Goal: Information Seeking & Learning: Learn about a topic

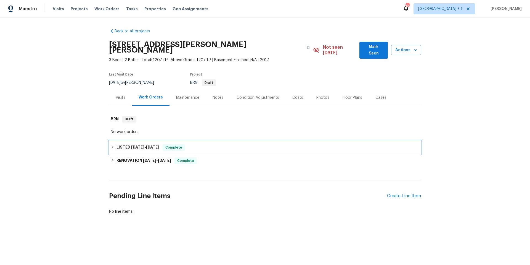
click at [228, 144] on div "LISTED [DATE] - [DATE] Complete" at bounding box center [265, 147] width 309 height 7
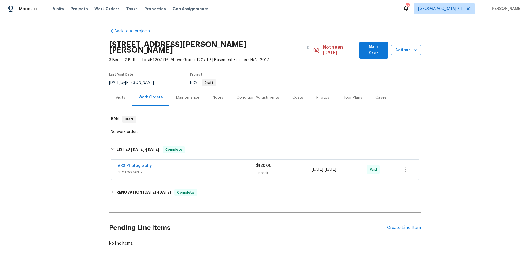
click at [224, 189] on div "RENOVATION 4/17/25 - 4/18/25 Complete" at bounding box center [265, 192] width 309 height 7
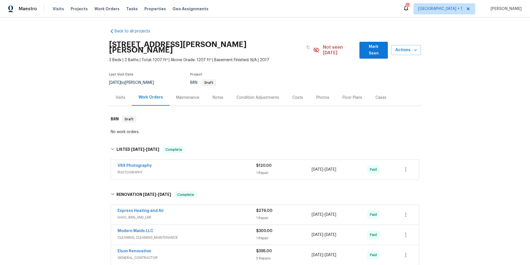
click at [317, 95] on div "Photos" at bounding box center [323, 98] width 13 height 6
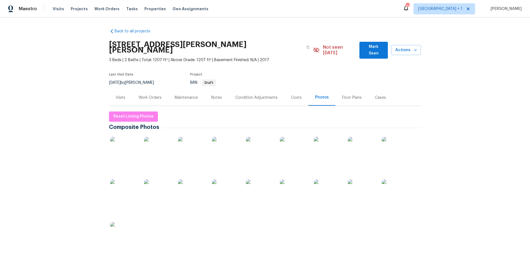
click at [324, 191] on img at bounding box center [328, 193] width 28 height 28
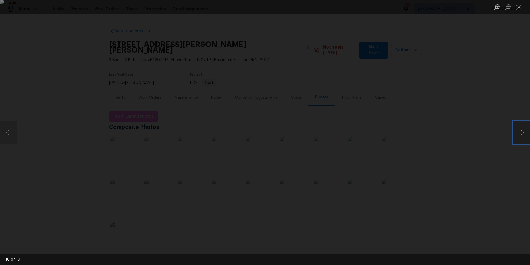
click at [520, 133] on button "Next image" at bounding box center [522, 132] width 17 height 22
click at [522, 7] on button "Close lightbox" at bounding box center [519, 7] width 11 height 10
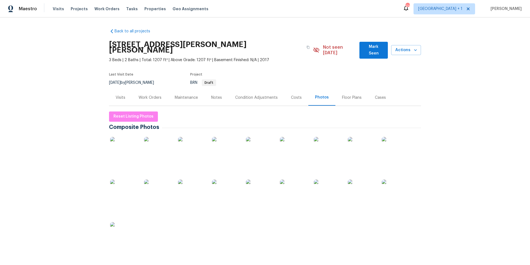
click at [142, 95] on div "Work Orders" at bounding box center [150, 98] width 23 height 6
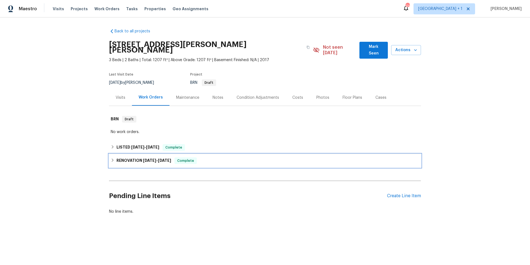
click at [208, 157] on div "RENOVATION 4/17/25 - 4/18/25 Complete" at bounding box center [265, 160] width 309 height 7
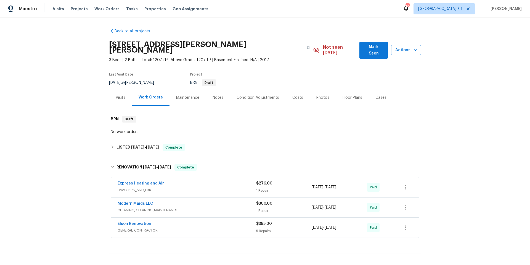
click at [212, 201] on div "Modern Maids LLC" at bounding box center [187, 204] width 139 height 7
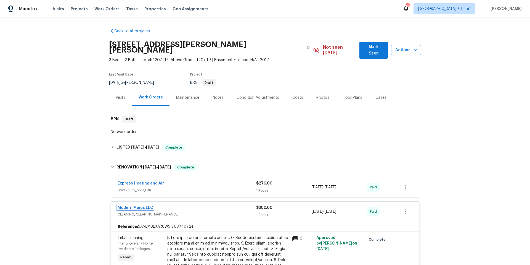
click at [138, 205] on link "Modern Maids LLC" at bounding box center [136, 207] width 36 height 4
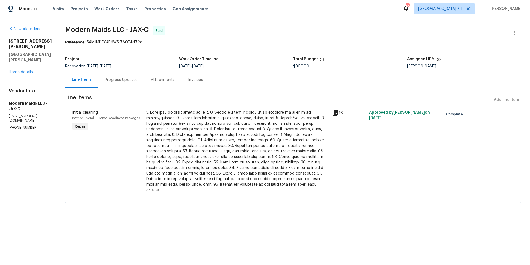
click at [338, 111] on icon at bounding box center [336, 113] width 6 height 6
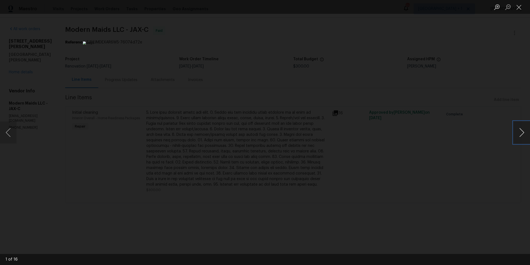
click at [518, 134] on button "Next image" at bounding box center [522, 132] width 17 height 22
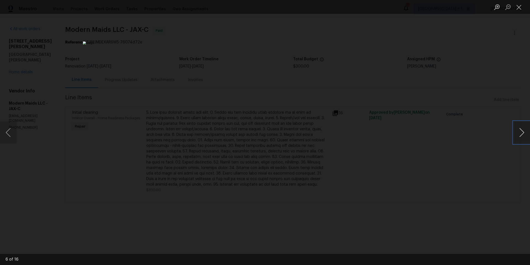
click at [518, 134] on button "Next image" at bounding box center [522, 132] width 17 height 22
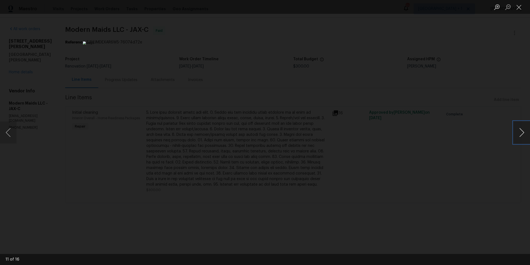
click at [518, 134] on button "Next image" at bounding box center [522, 132] width 17 height 22
click at [518, 8] on button "Close lightbox" at bounding box center [519, 7] width 11 height 10
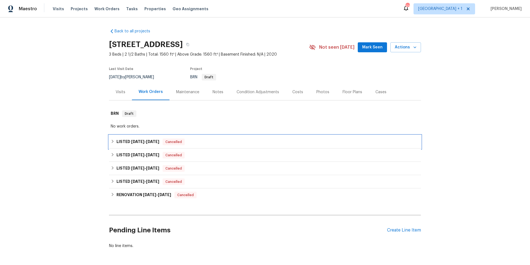
click at [207, 139] on div "LISTED [DATE] - [DATE] Cancelled" at bounding box center [265, 141] width 309 height 7
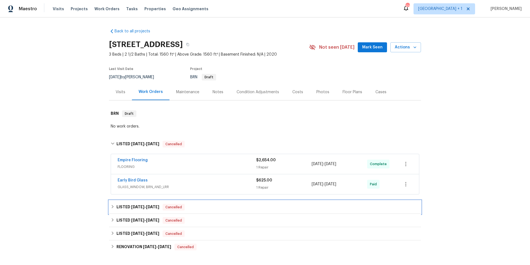
click at [219, 207] on div "LISTED [DATE] - [DATE] Cancelled" at bounding box center [265, 207] width 309 height 7
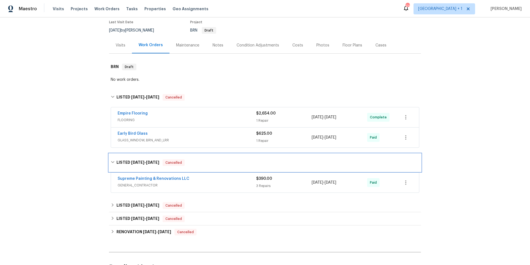
scroll to position [109, 0]
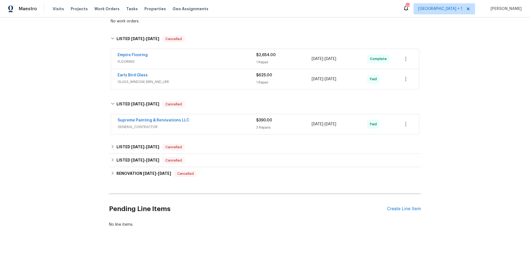
click at [223, 124] on span "GENERAL_CONTRACTOR" at bounding box center [187, 127] width 139 height 6
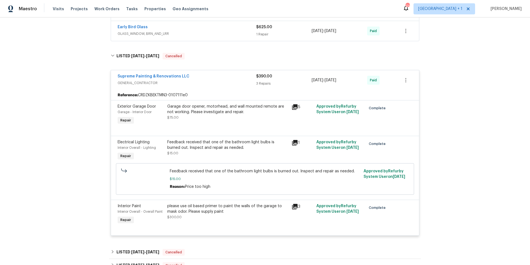
scroll to position [262, 0]
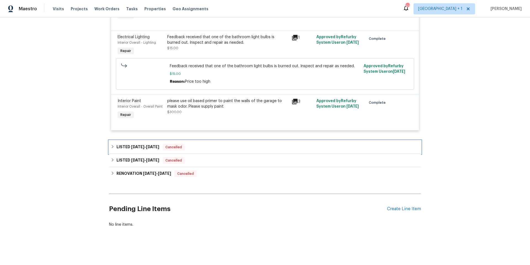
click at [214, 144] on div "LISTED [DATE] - [DATE] Cancelled" at bounding box center [265, 147] width 309 height 7
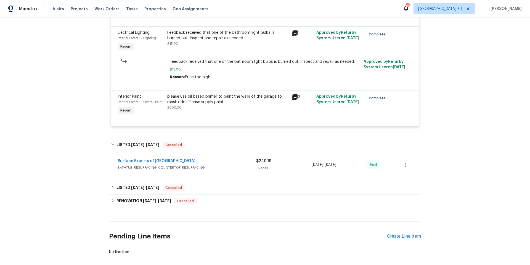
click at [222, 168] on span "BATHTUB_RESURFACING, COUNTERTOP_RESURFACING" at bounding box center [187, 168] width 139 height 6
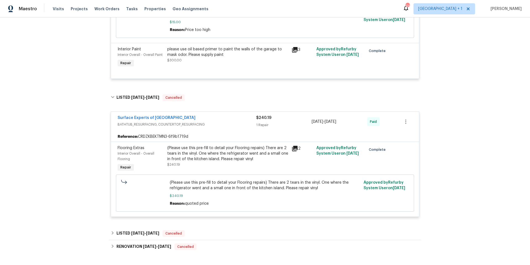
scroll to position [387, 0]
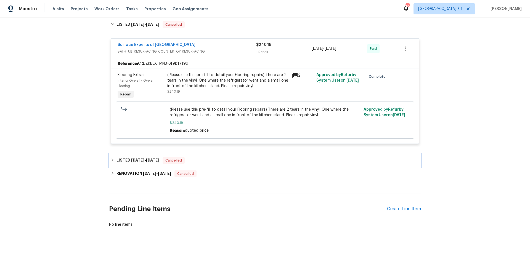
click at [230, 159] on div "LISTED [DATE] - [DATE] Cancelled" at bounding box center [265, 160] width 309 height 7
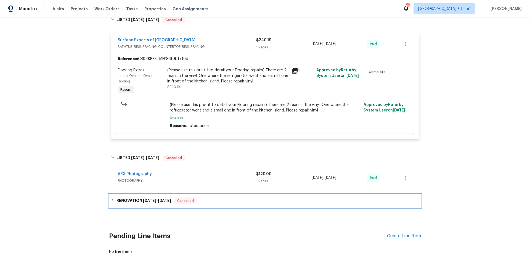
click at [225, 201] on div "RENOVATION [DATE] - [DATE] Cancelled" at bounding box center [265, 200] width 309 height 7
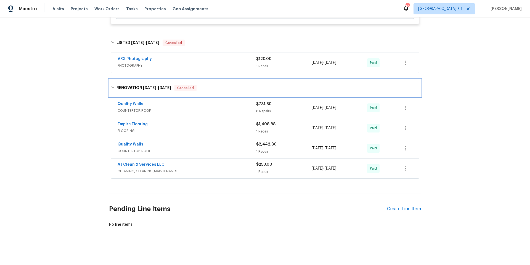
scroll to position [505, 0]
click at [217, 151] on div "Quality Walls COUNTERTOP, ROOF" at bounding box center [187, 147] width 139 height 13
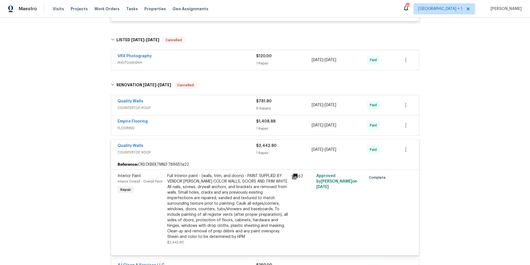
click at [202, 103] on div "Quality Walls" at bounding box center [187, 101] width 139 height 7
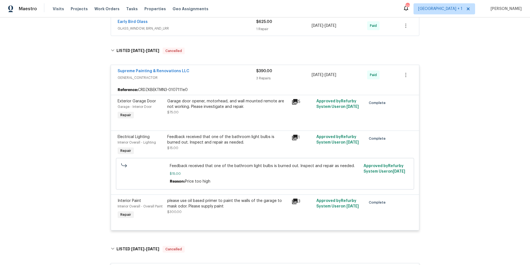
scroll to position [0, 0]
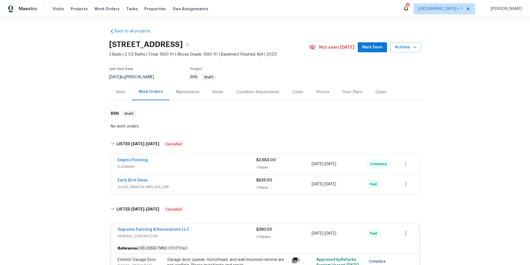
click at [319, 94] on div "Photos" at bounding box center [323, 92] width 13 height 6
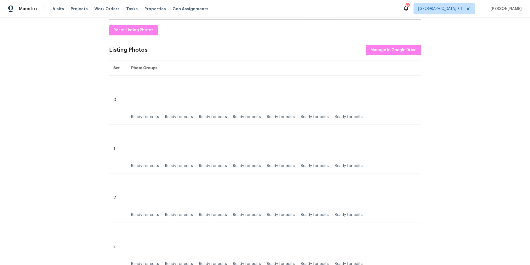
scroll to position [81, 0]
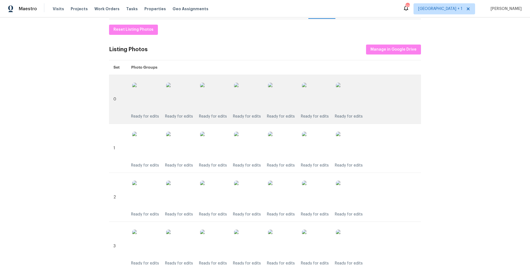
click at [279, 106] on img at bounding box center [282, 97] width 28 height 28
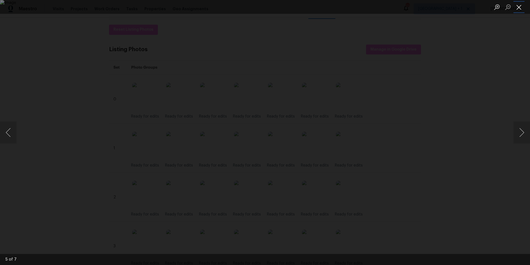
click at [520, 8] on button "Close lightbox" at bounding box center [519, 7] width 11 height 10
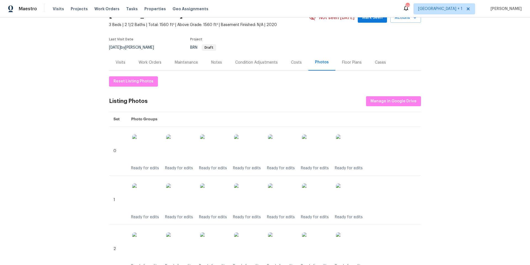
scroll to position [0, 0]
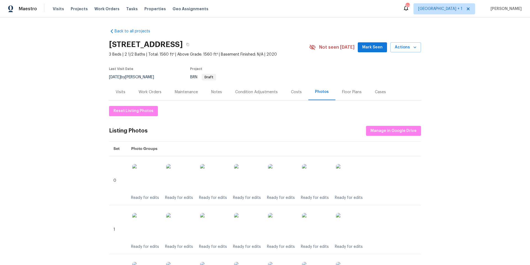
click at [153, 92] on div "Work Orders" at bounding box center [150, 92] width 23 height 6
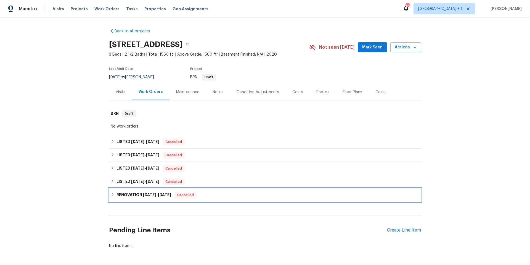
click at [230, 198] on div "RENOVATION [DATE] - [DATE] Cancelled" at bounding box center [265, 194] width 309 height 7
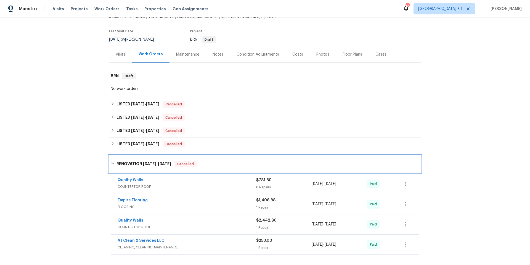
scroll to position [118, 0]
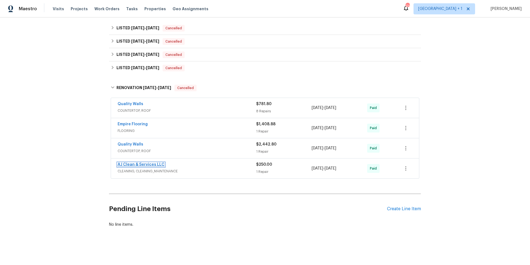
click at [136, 162] on link "AJ Clean & Services LLC" at bounding box center [141, 164] width 47 height 4
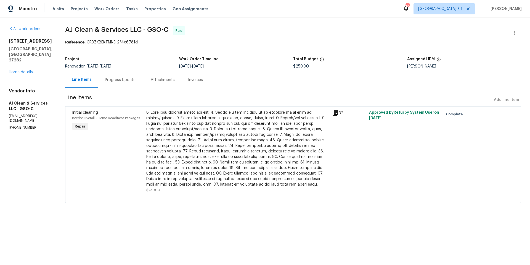
click at [334, 115] on icon at bounding box center [335, 113] width 7 height 7
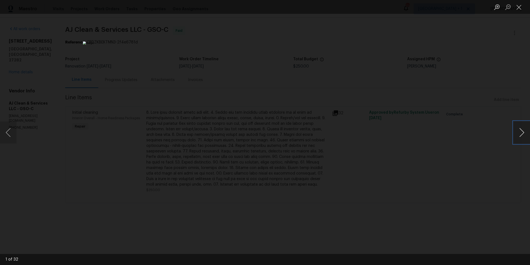
click at [520, 134] on button "Next image" at bounding box center [522, 132] width 17 height 22
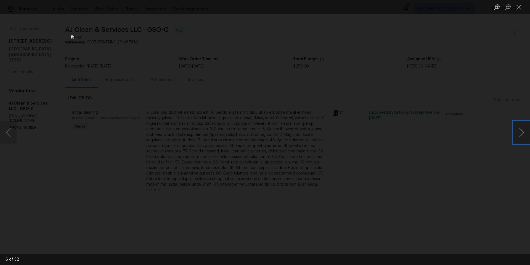
click at [520, 134] on button "Next image" at bounding box center [522, 132] width 17 height 22
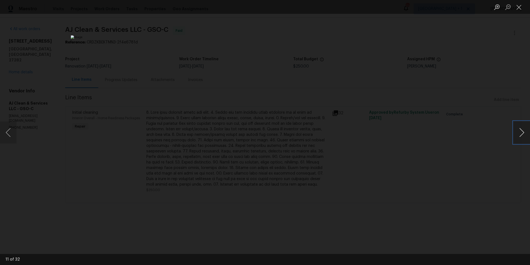
click at [520, 134] on button "Next image" at bounding box center [522, 132] width 17 height 22
click at [520, 4] on button "Close lightbox" at bounding box center [519, 7] width 11 height 10
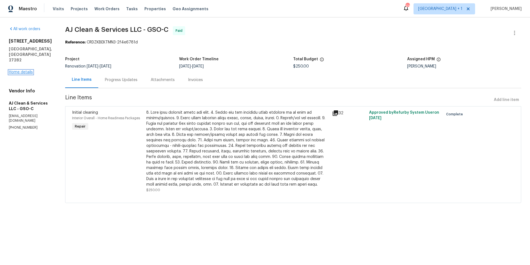
click at [27, 70] on link "Home details" at bounding box center [21, 72] width 24 height 4
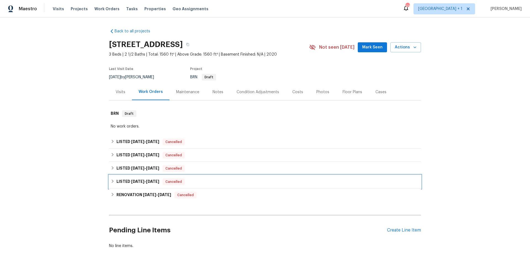
click at [210, 182] on div "LISTED [DATE] - [DATE] Cancelled" at bounding box center [265, 181] width 309 height 7
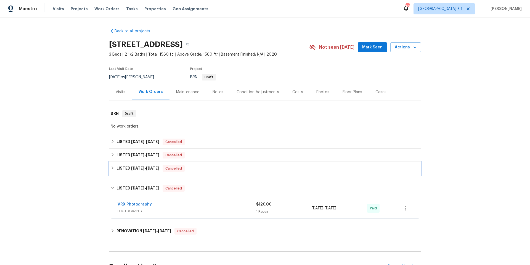
click at [213, 167] on div "LISTED [DATE] - [DATE] Cancelled" at bounding box center [265, 168] width 309 height 7
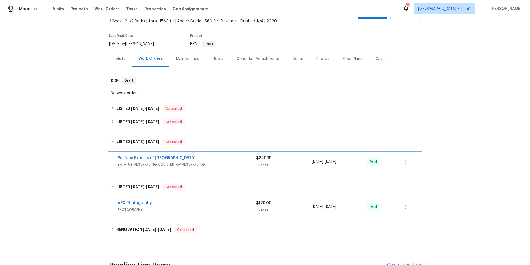
scroll to position [93, 0]
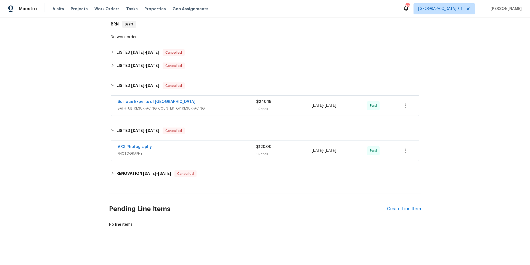
click at [218, 99] on div "Surface Experts of [GEOGRAPHIC_DATA]" at bounding box center [187, 102] width 139 height 7
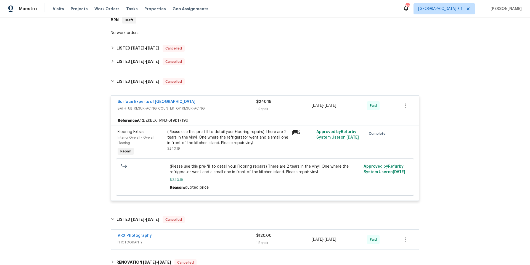
click at [295, 133] on icon at bounding box center [295, 132] width 7 height 7
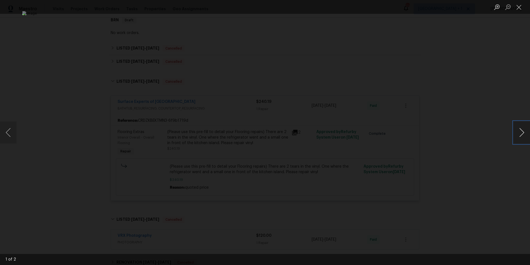
click at [522, 135] on button "Next image" at bounding box center [522, 132] width 17 height 22
click at [463, 130] on div "Lightbox" at bounding box center [265, 132] width 530 height 265
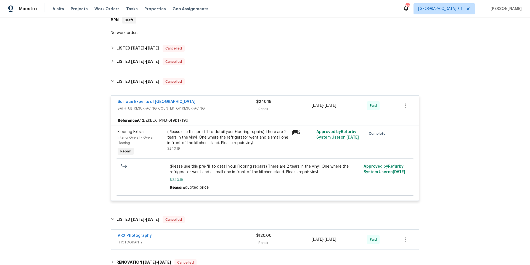
click at [204, 134] on div "(Please use this pre-fill to detail your Flooring repairs) There are 2 tears in…" at bounding box center [227, 137] width 121 height 17
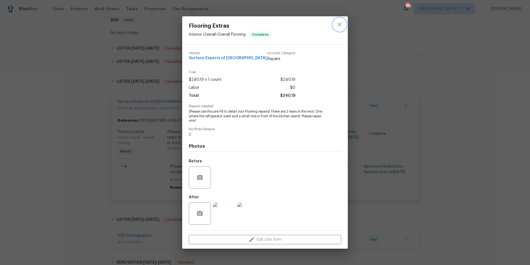
click at [338, 23] on icon "close" at bounding box center [340, 25] width 4 height 4
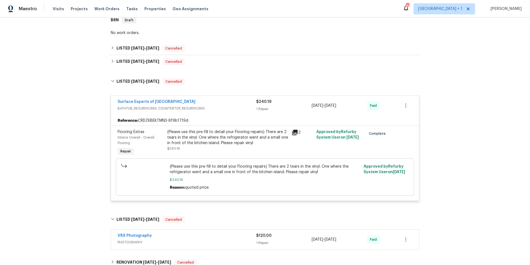
click at [221, 108] on span "BATHTUB_RESURFACING, COUNTERTOP_RESURFACING" at bounding box center [187, 109] width 139 height 6
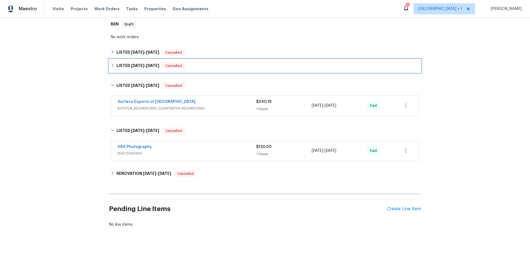
click at [209, 62] on div "LISTED [DATE] - [DATE] Cancelled" at bounding box center [265, 65] width 309 height 7
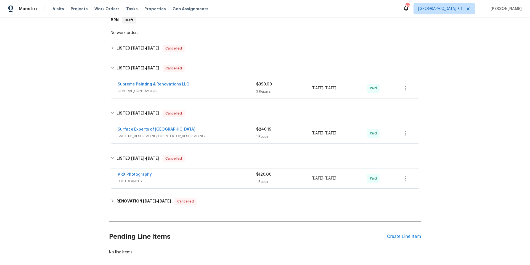
click at [202, 86] on div "Supreme Painting & Renovations LLC" at bounding box center [187, 84] width 139 height 7
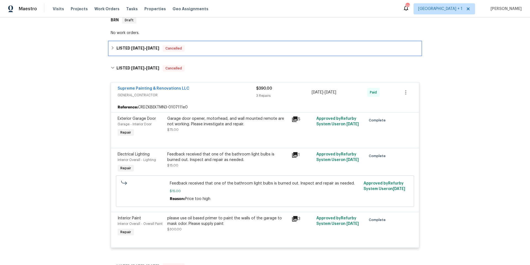
click at [207, 52] on div "LISTED [DATE] - [DATE] Cancelled" at bounding box center [265, 48] width 312 height 13
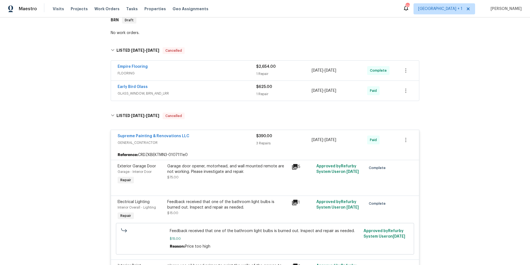
click at [200, 73] on span "FLOORING" at bounding box center [187, 73] width 139 height 6
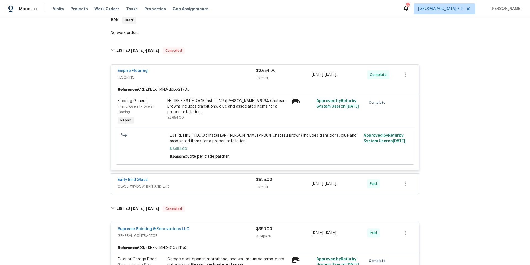
click at [292, 102] on icon at bounding box center [295, 102] width 6 height 6
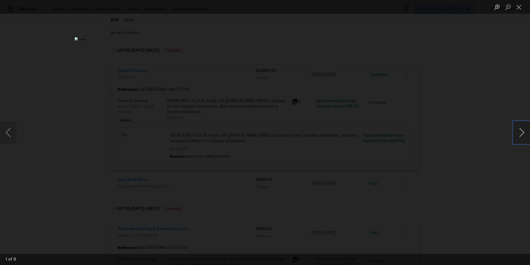
click at [523, 134] on button "Next image" at bounding box center [522, 132] width 17 height 22
click at [522, 134] on button "Next image" at bounding box center [522, 132] width 17 height 22
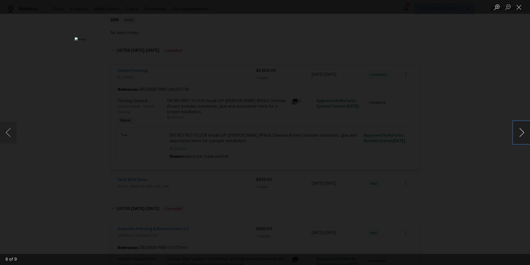
click at [522, 134] on button "Next image" at bounding box center [522, 132] width 17 height 22
click at [520, 8] on button "Close lightbox" at bounding box center [519, 7] width 11 height 10
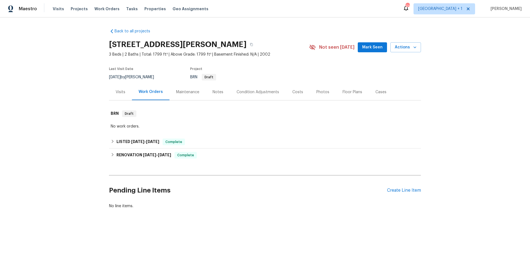
click at [196, 93] on div "Maintenance" at bounding box center [187, 92] width 23 height 6
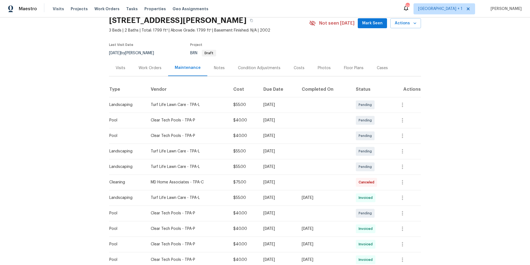
scroll to position [55, 0]
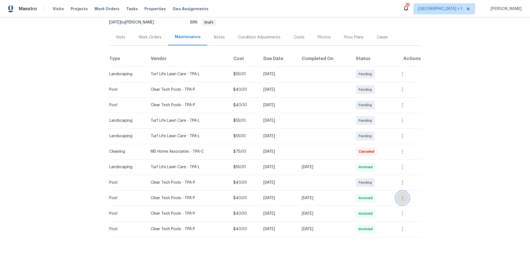
click at [403, 198] on icon "button" at bounding box center [402, 198] width 1 height 4
click at [407, 205] on li "View details" at bounding box center [416, 206] width 39 height 9
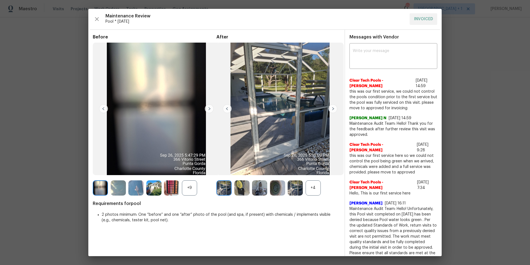
click at [331, 110] on img at bounding box center [333, 108] width 9 height 9
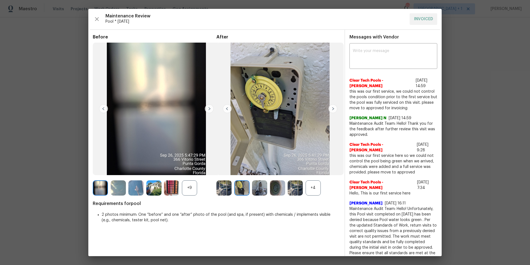
click at [331, 110] on img at bounding box center [333, 108] width 9 height 9
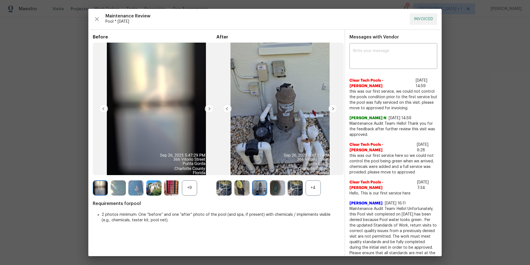
click at [331, 110] on img at bounding box center [333, 108] width 9 height 9
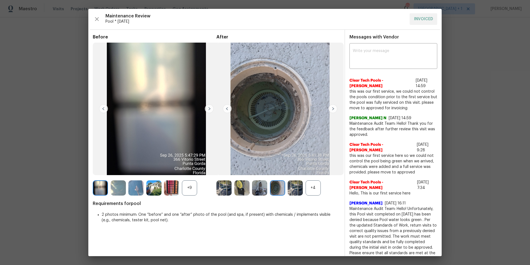
click at [331, 110] on img at bounding box center [333, 108] width 9 height 9
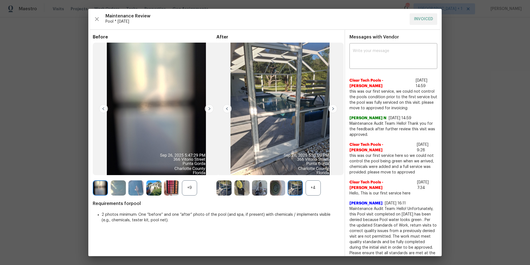
click at [331, 110] on img at bounding box center [333, 108] width 9 height 9
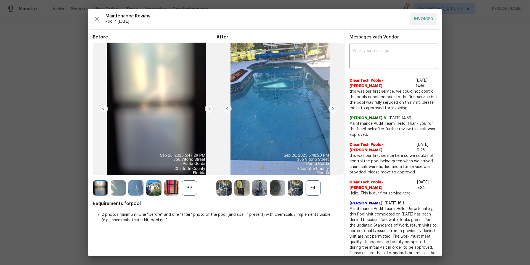
click at [331, 110] on img at bounding box center [333, 108] width 9 height 9
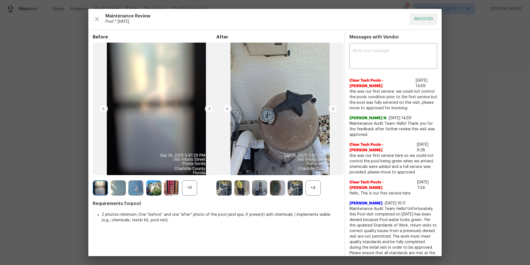
click at [331, 110] on img at bounding box center [333, 108] width 9 height 9
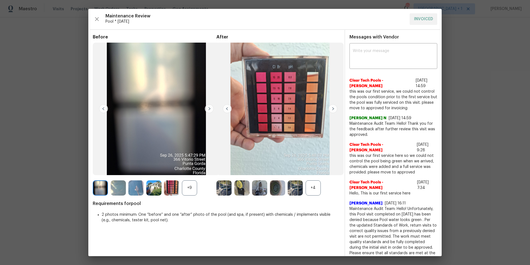
click at [331, 110] on img at bounding box center [333, 108] width 9 height 9
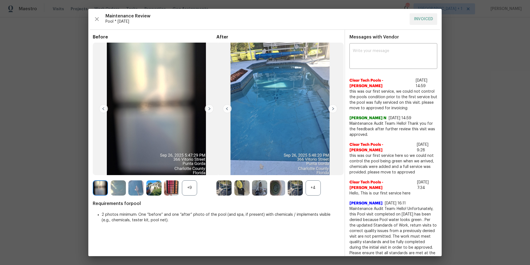
click at [331, 110] on img at bounding box center [333, 108] width 9 height 9
click at [330, 109] on img at bounding box center [333, 108] width 9 height 9
click at [97, 19] on icon "button" at bounding box center [97, 19] width 4 height 4
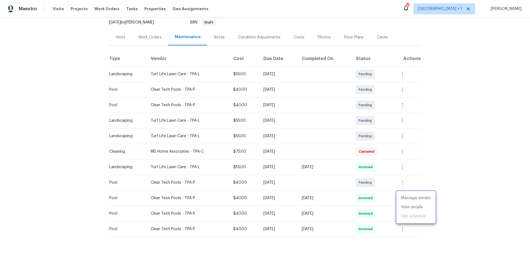
click at [404, 181] on div at bounding box center [265, 132] width 530 height 265
click at [404, 182] on icon "button" at bounding box center [402, 182] width 7 height 7
click at [408, 191] on li "View details" at bounding box center [425, 191] width 57 height 9
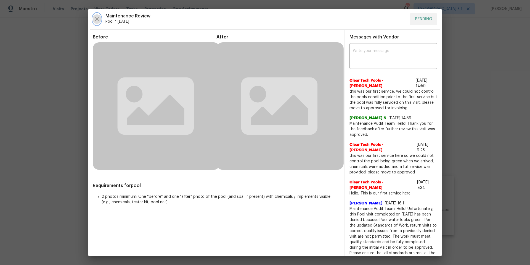
click at [98, 18] on icon "button" at bounding box center [97, 19] width 4 height 4
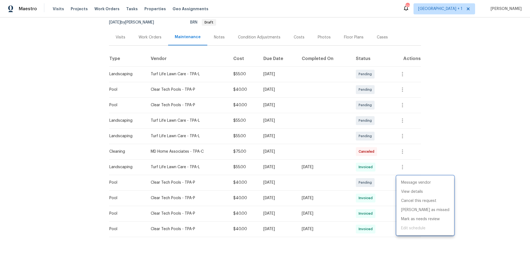
click at [438, 153] on div at bounding box center [265, 132] width 530 height 265
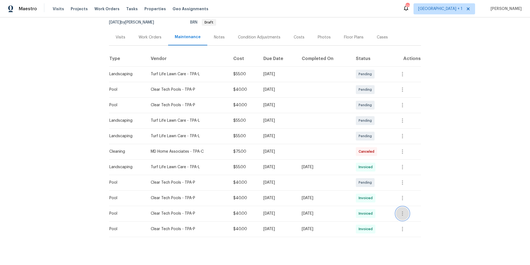
click at [404, 216] on icon "button" at bounding box center [402, 213] width 7 height 7
click at [404, 220] on li "View details" at bounding box center [416, 222] width 39 height 9
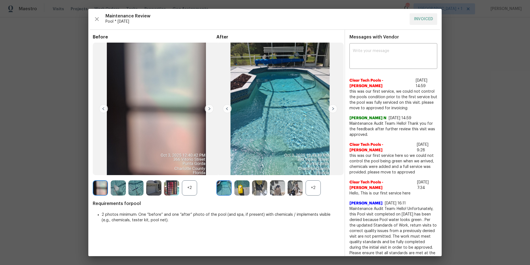
click at [331, 108] on img at bounding box center [333, 108] width 9 height 9
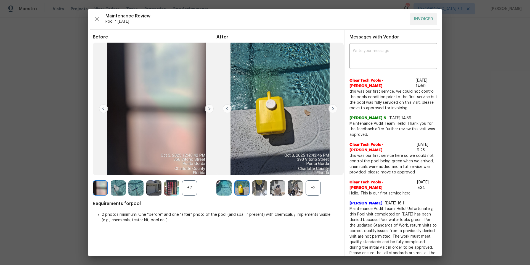
click at [332, 109] on img at bounding box center [333, 108] width 9 height 9
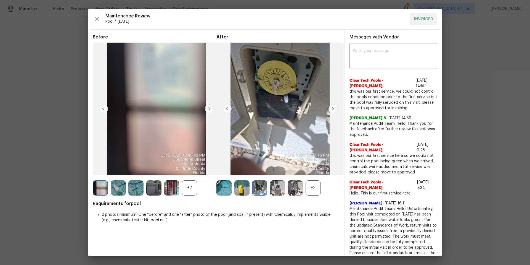
click at [332, 109] on img at bounding box center [333, 108] width 9 height 9
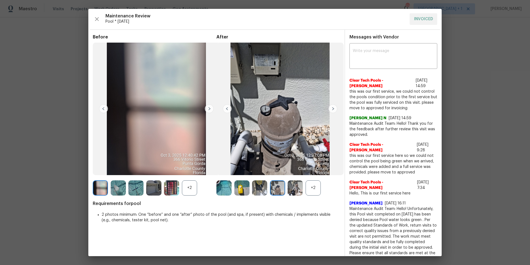
click at [332, 109] on img at bounding box center [333, 108] width 9 height 9
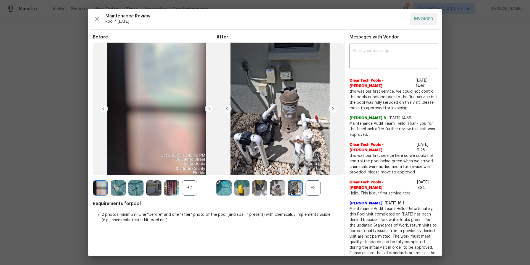
click at [332, 109] on img at bounding box center [333, 108] width 9 height 9
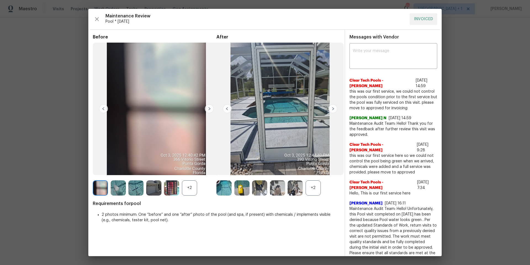
click at [332, 109] on img at bounding box center [333, 108] width 9 height 9
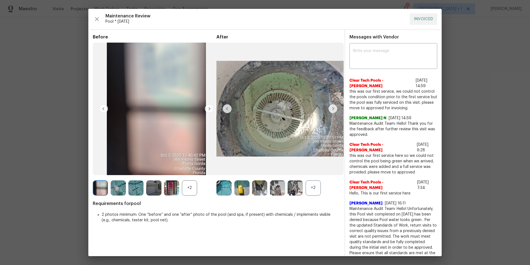
click at [331, 109] on img at bounding box center [333, 108] width 9 height 9
click at [332, 108] on img at bounding box center [333, 108] width 9 height 9
click at [97, 20] on icon "button" at bounding box center [97, 19] width 7 height 7
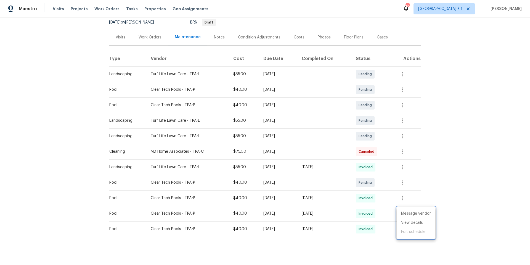
click at [404, 168] on div at bounding box center [265, 132] width 530 height 265
click at [403, 168] on icon "button" at bounding box center [402, 167] width 7 height 7
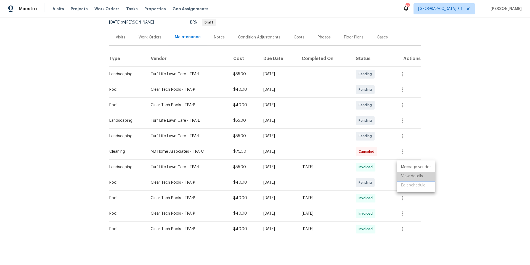
click at [409, 175] on li "View details" at bounding box center [416, 176] width 39 height 9
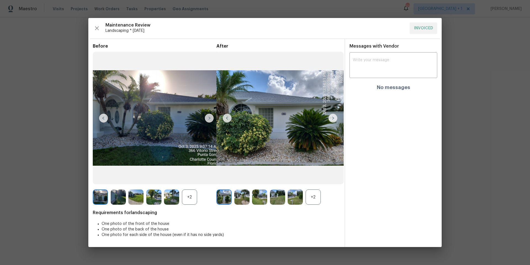
click at [333, 120] on img at bounding box center [333, 118] width 9 height 9
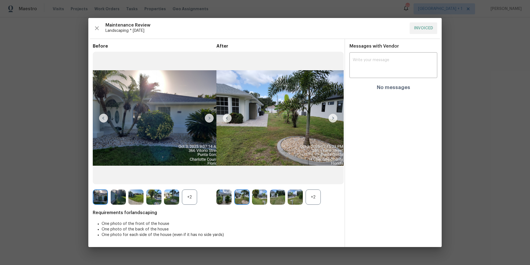
click at [333, 120] on img at bounding box center [333, 118] width 9 height 9
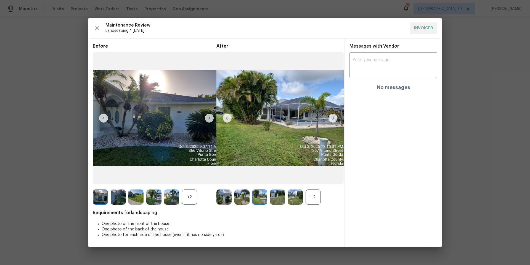
click at [333, 120] on img at bounding box center [333, 118] width 9 height 9
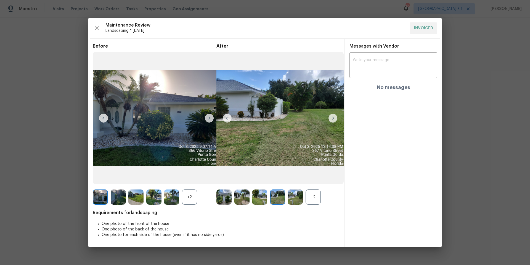
click at [333, 120] on img at bounding box center [333, 118] width 9 height 9
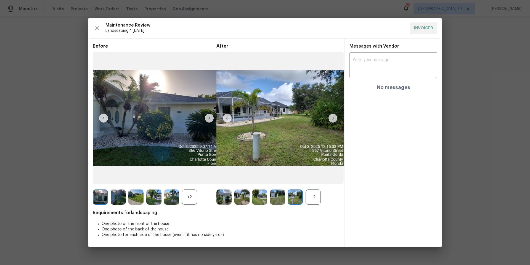
click at [333, 120] on img at bounding box center [333, 118] width 9 height 9
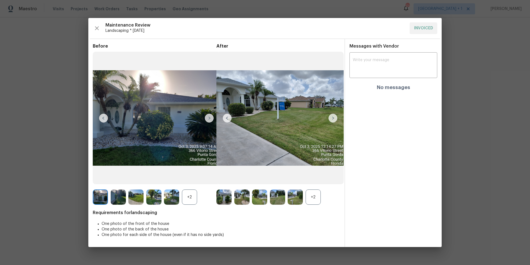
click at [333, 120] on img at bounding box center [333, 118] width 9 height 9
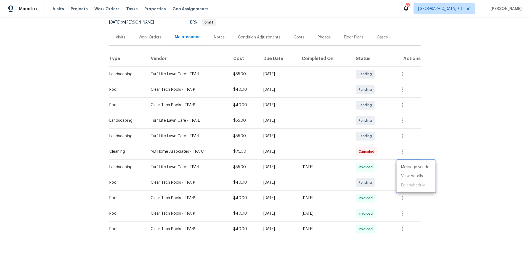
click at [387, 216] on div at bounding box center [265, 132] width 530 height 265
click at [403, 210] on icon "button" at bounding box center [402, 213] width 7 height 7
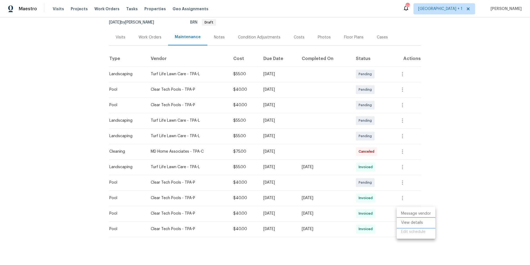
click at [408, 220] on li "View details" at bounding box center [416, 222] width 39 height 9
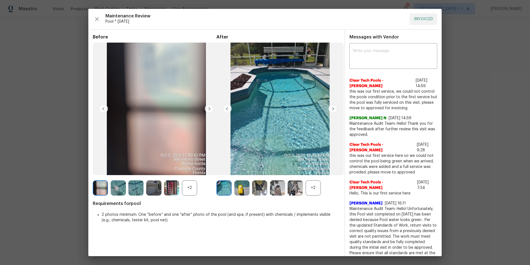
click at [331, 109] on img at bounding box center [333, 108] width 9 height 9
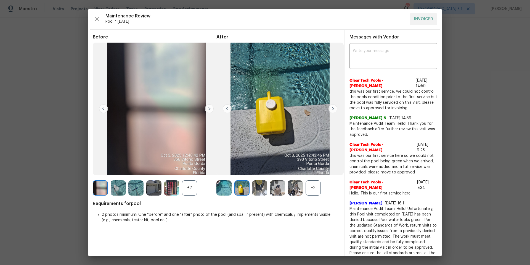
click at [331, 109] on img at bounding box center [333, 108] width 9 height 9
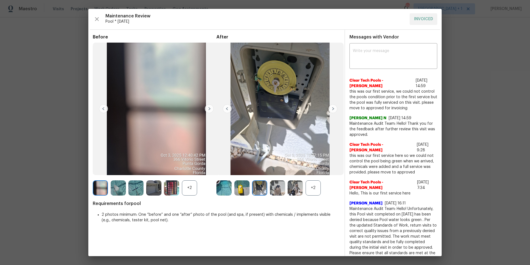
click at [331, 109] on img at bounding box center [333, 108] width 9 height 9
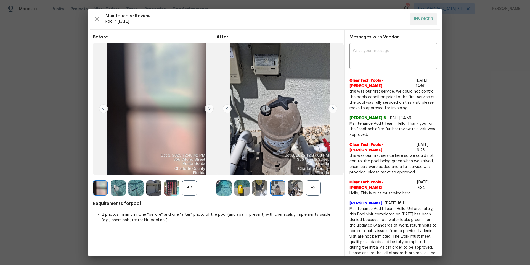
click at [331, 109] on img at bounding box center [333, 108] width 9 height 9
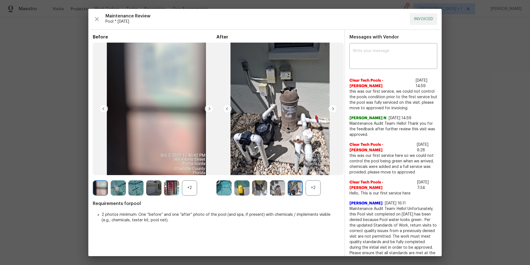
click at [331, 109] on img at bounding box center [333, 108] width 9 height 9
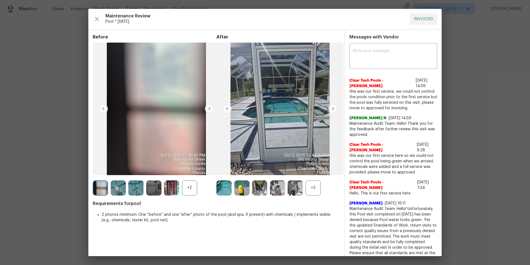
click at [331, 109] on img at bounding box center [333, 108] width 9 height 9
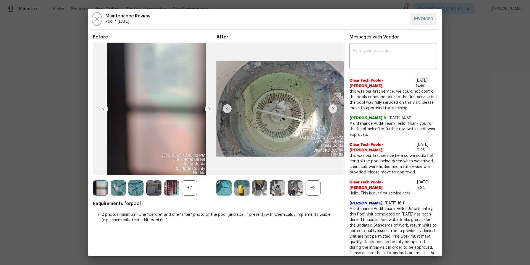
click at [99, 22] on icon "button" at bounding box center [97, 19] width 7 height 7
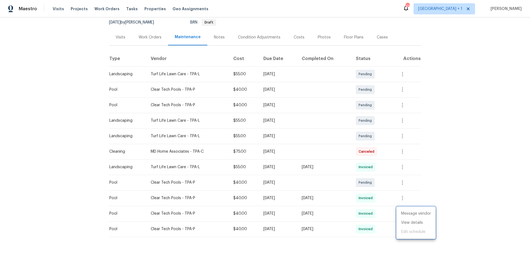
click at [404, 198] on div at bounding box center [265, 132] width 530 height 265
click at [403, 198] on icon "button" at bounding box center [402, 197] width 7 height 7
click at [407, 205] on li "View details" at bounding box center [416, 206] width 39 height 9
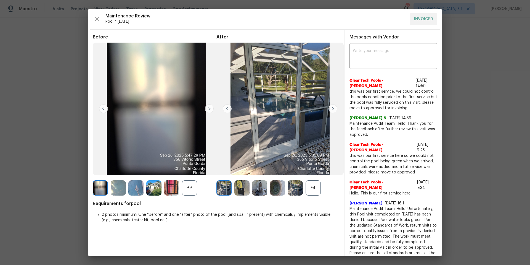
click at [331, 110] on img at bounding box center [333, 108] width 9 height 9
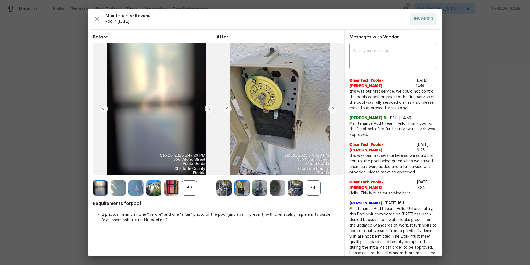
click at [331, 110] on img at bounding box center [333, 108] width 9 height 9
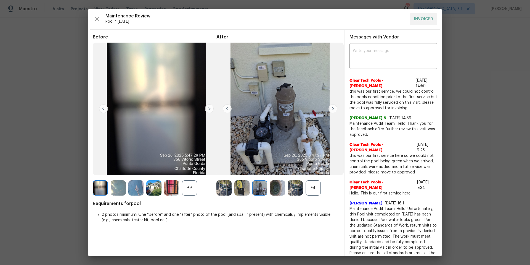
click at [331, 110] on img at bounding box center [333, 108] width 9 height 9
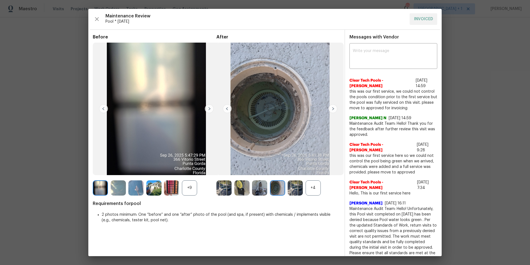
click at [331, 110] on img at bounding box center [333, 108] width 9 height 9
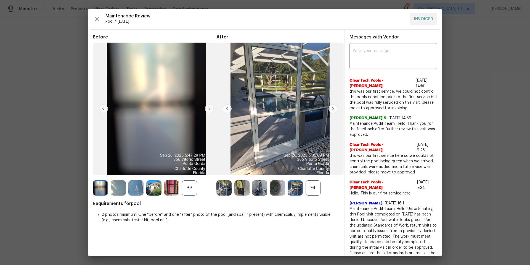
click at [331, 110] on img at bounding box center [333, 108] width 9 height 9
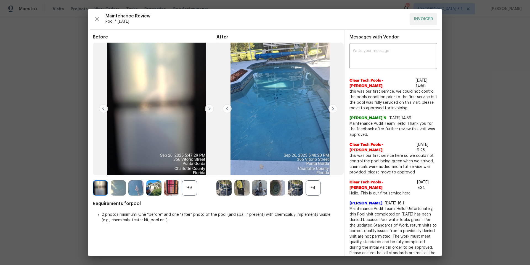
click at [331, 110] on img at bounding box center [333, 108] width 9 height 9
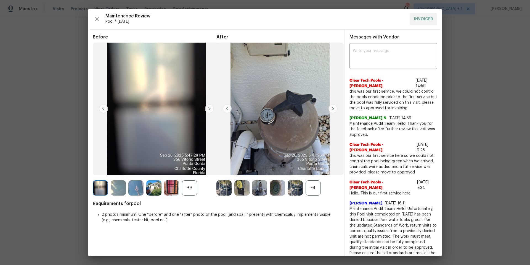
click at [331, 110] on img at bounding box center [333, 108] width 9 height 9
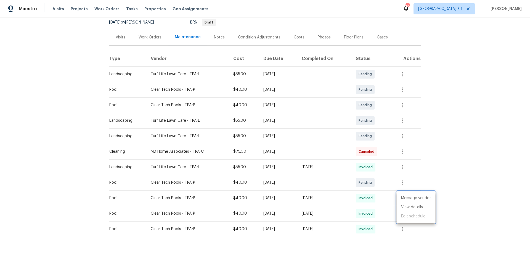
click at [144, 37] on div at bounding box center [265, 132] width 530 height 265
click at [146, 38] on div "Work Orders" at bounding box center [150, 38] width 23 height 6
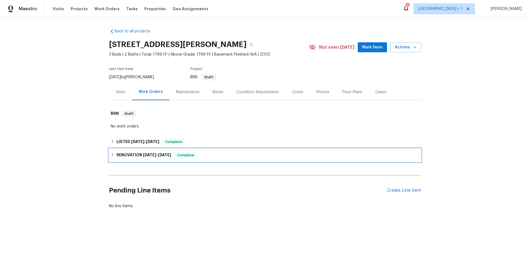
click at [214, 151] on div "RENOVATION 9/4/25 - 9/23/25 Complete" at bounding box center [265, 154] width 312 height 13
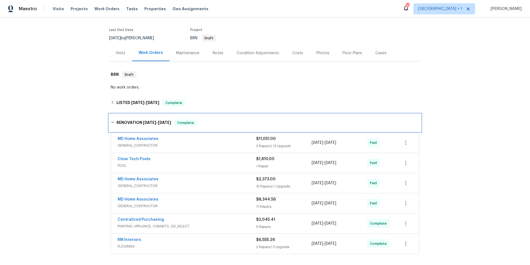
scroll to position [44, 0]
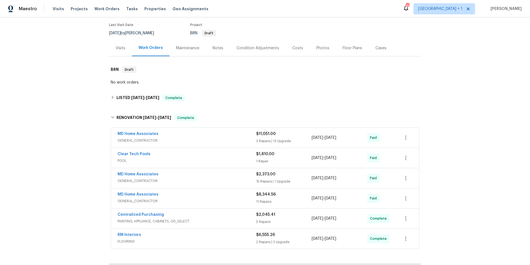
click at [154, 153] on div "Clear Tech Pools" at bounding box center [187, 154] width 139 height 7
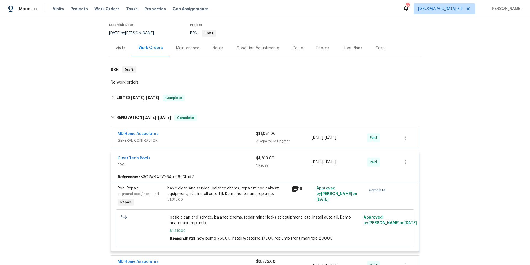
click at [210, 193] on div "basic clean and service, balance chems, repair minor leaks at equipment, etc. i…" at bounding box center [227, 190] width 121 height 11
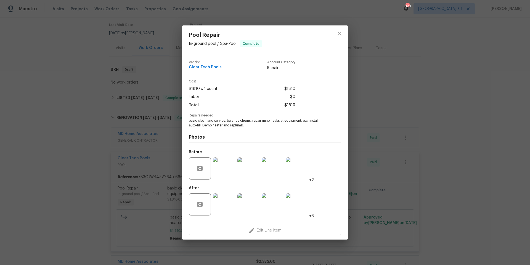
click at [223, 204] on img at bounding box center [224, 204] width 22 height 22
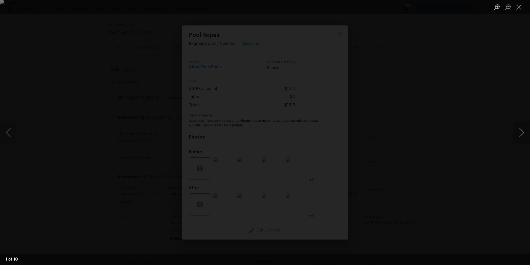
click at [521, 134] on button "Next image" at bounding box center [522, 132] width 17 height 22
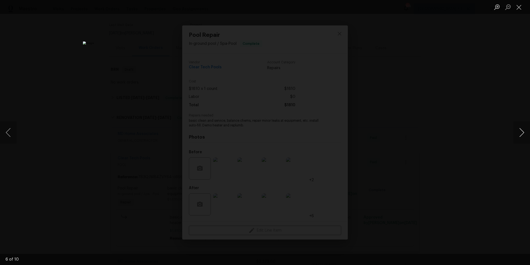
click at [521, 134] on button "Next image" at bounding box center [522, 132] width 17 height 22
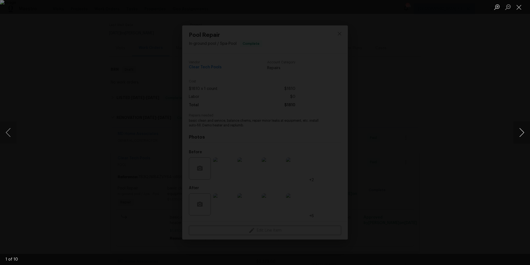
click at [521, 134] on button "Next image" at bounding box center [522, 132] width 17 height 22
click at [519, 8] on button "Close lightbox" at bounding box center [519, 7] width 11 height 10
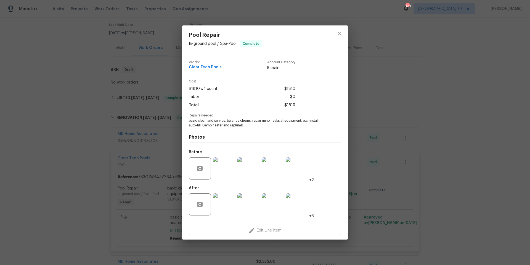
click at [381, 112] on div "Pool Repair In-ground pool / Spa - Pool Complete Vendor Clear Tech Pools Accoun…" at bounding box center [265, 132] width 530 height 265
